Goal: Book appointment/travel/reservation

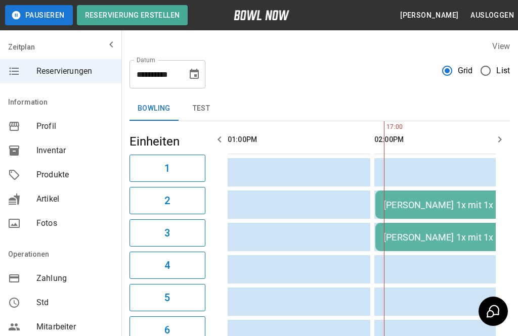
click at [193, 68] on icon "Choose date, selected date is 20. Sep. 2025" at bounding box center [194, 74] width 12 height 12
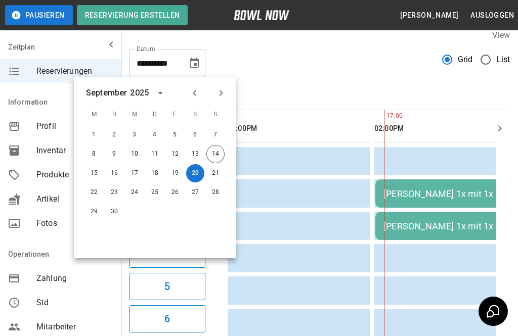
scroll to position [0, 614]
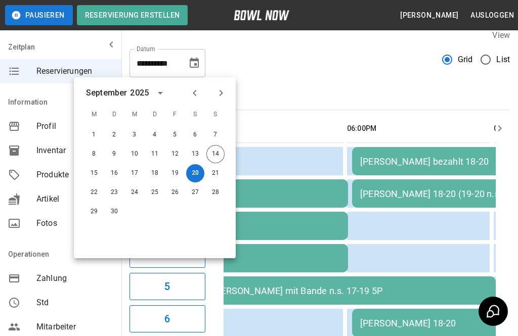
click at [228, 97] on button "Next month" at bounding box center [221, 92] width 17 height 17
click at [214, 154] on button "12" at bounding box center [215, 154] width 18 height 18
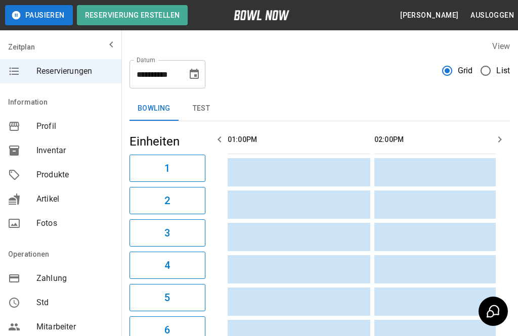
scroll to position [0, 0]
click at [200, 72] on icon "Choose date, selected date is 12. Okt. 2025" at bounding box center [194, 74] width 12 height 12
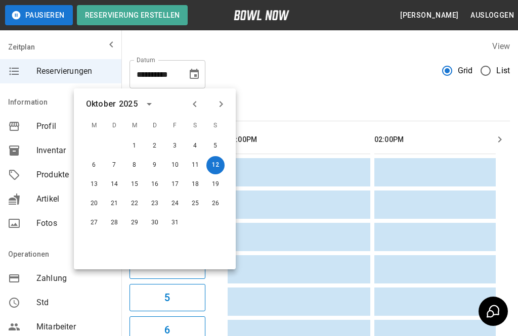
click at [193, 109] on icon "Previous month" at bounding box center [195, 104] width 12 height 12
click at [217, 185] on button "21" at bounding box center [215, 185] width 18 height 18
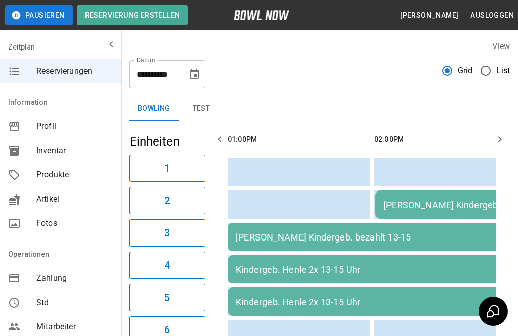
type input "**********"
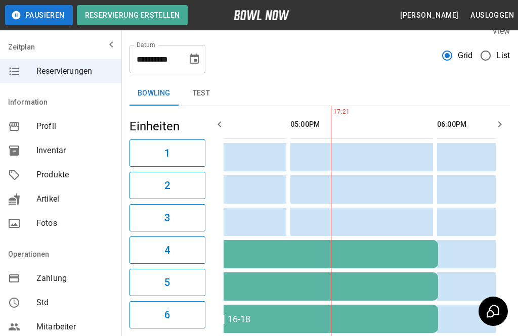
scroll to position [11, 0]
